Goal: Task Accomplishment & Management: Use online tool/utility

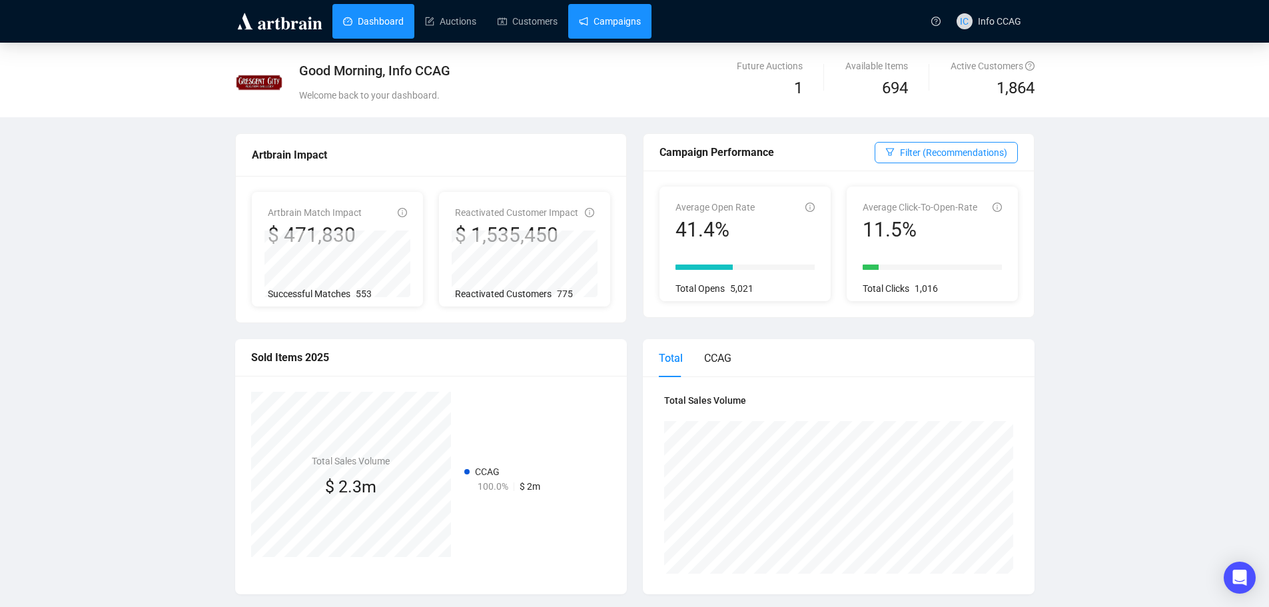
click at [580, 22] on link "Campaigns" at bounding box center [610, 21] width 62 height 35
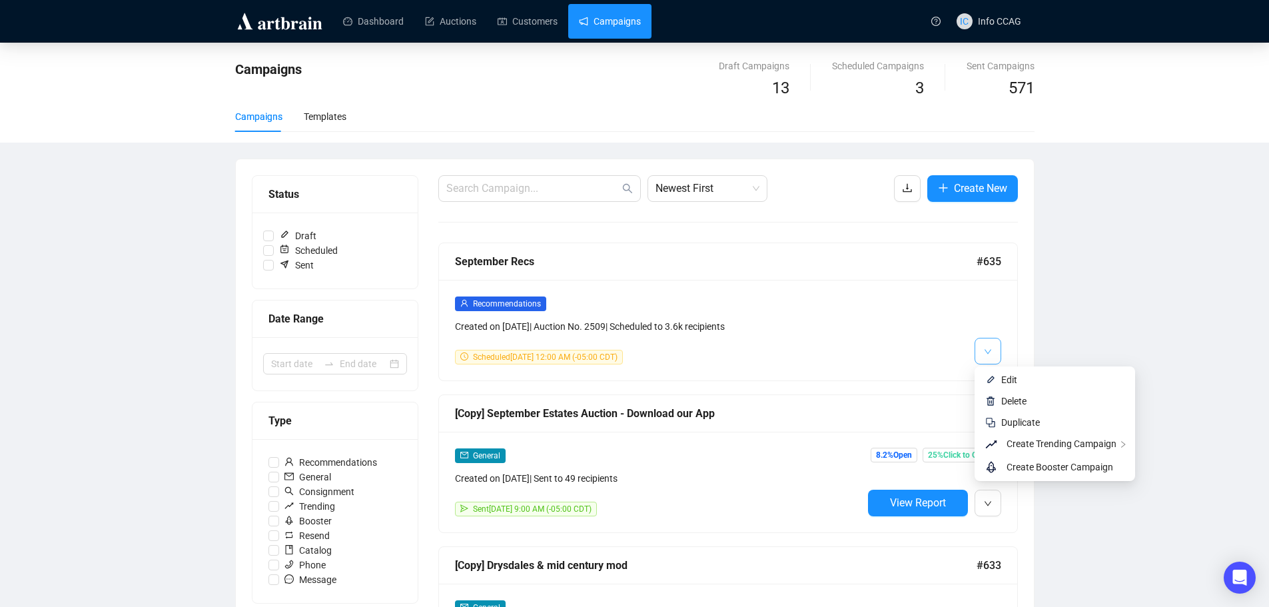
click at [995, 356] on button "button" at bounding box center [988, 351] width 27 height 27
click at [1032, 465] on span "Create Booster Campaign" at bounding box center [1060, 467] width 107 height 11
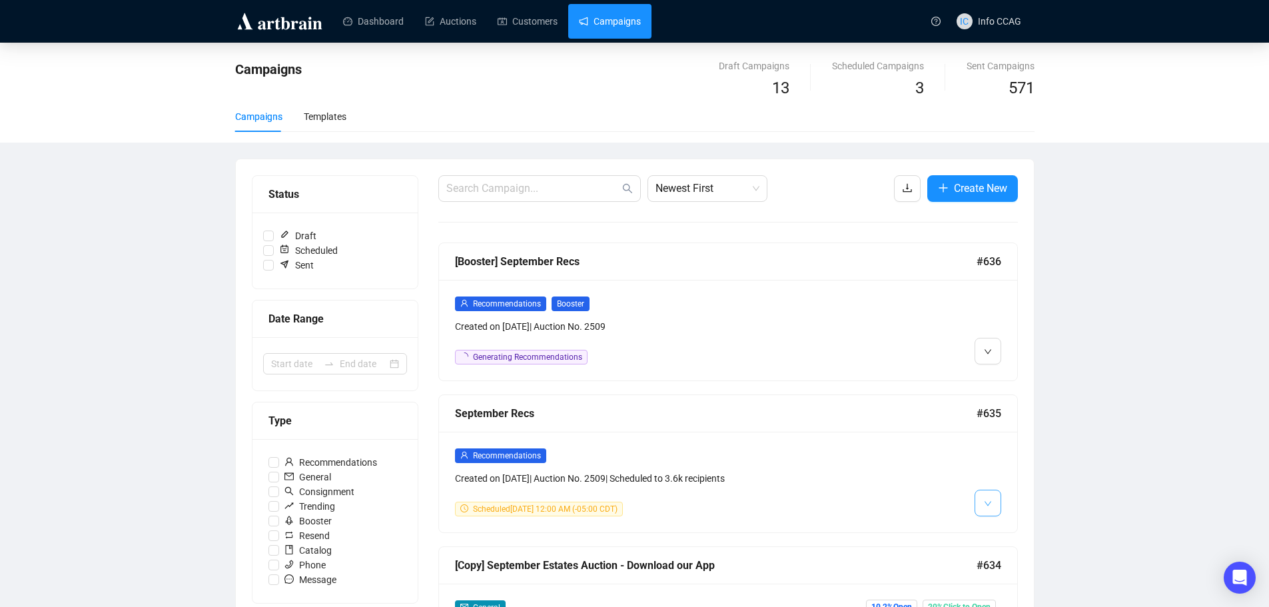
click at [999, 503] on button "button" at bounding box center [988, 503] width 27 height 27
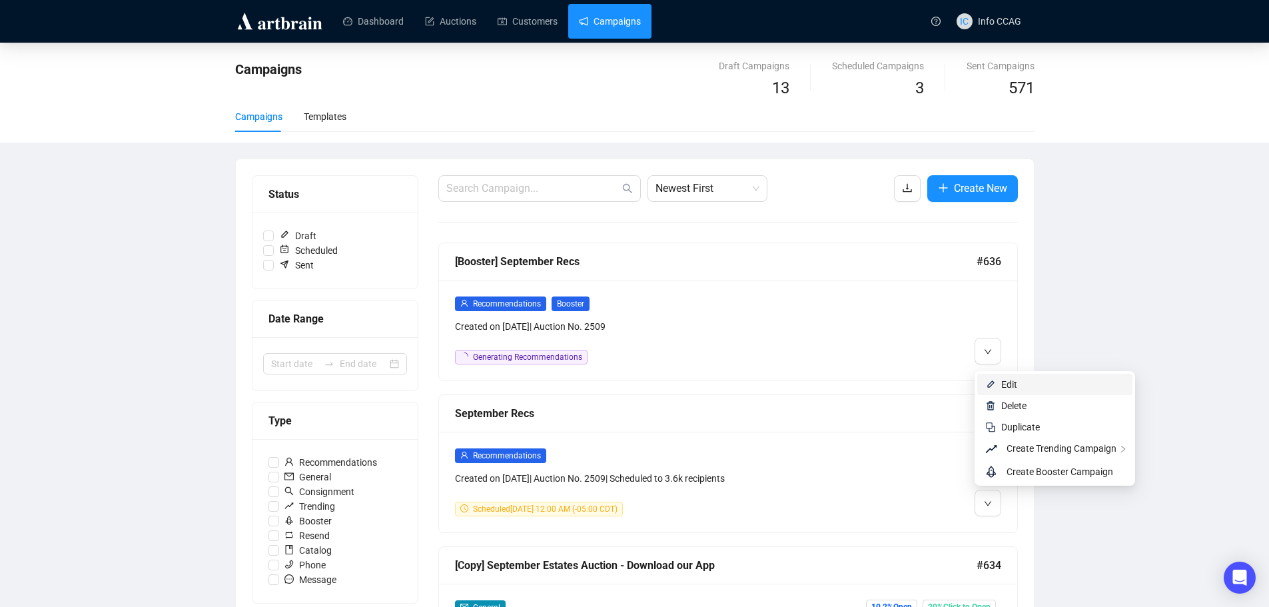
click at [1012, 386] on span "Edit" at bounding box center [1009, 384] width 16 height 11
